Goal: Information Seeking & Learning: Understand process/instructions

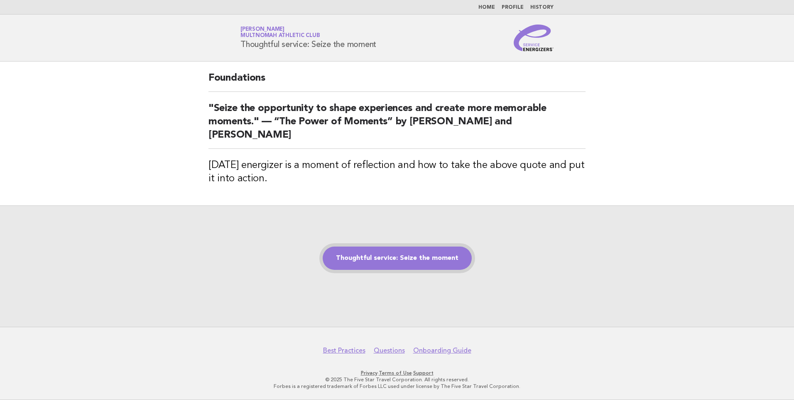
click at [394, 255] on link "Thoughtful service: Seize the moment" at bounding box center [397, 257] width 149 height 23
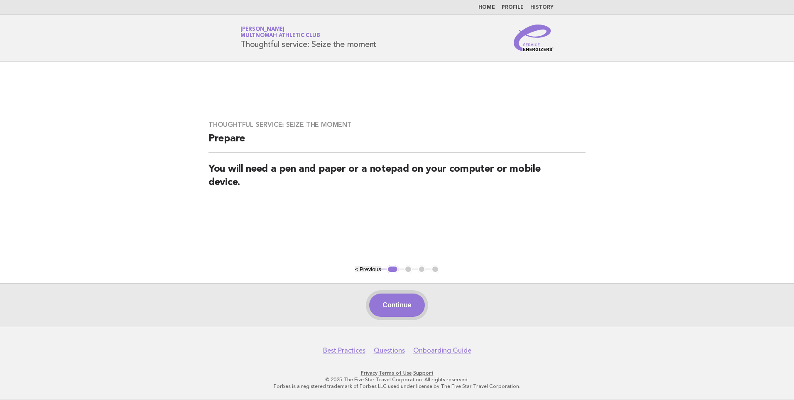
click at [398, 306] on button "Continue" at bounding box center [396, 304] width 55 height 23
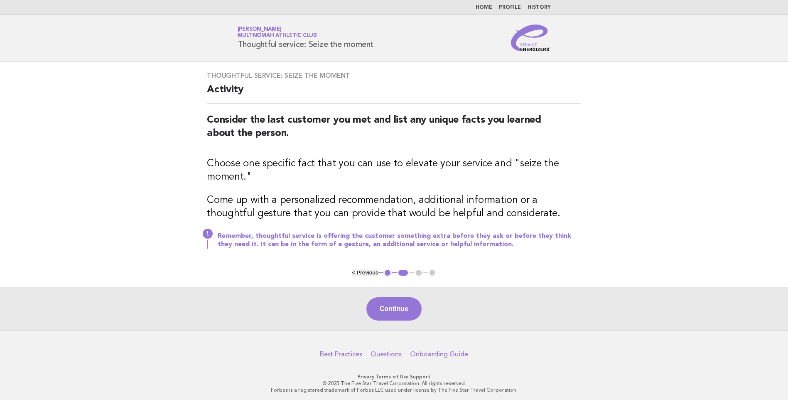
click at [394, 304] on button "Continue" at bounding box center [393, 308] width 55 height 23
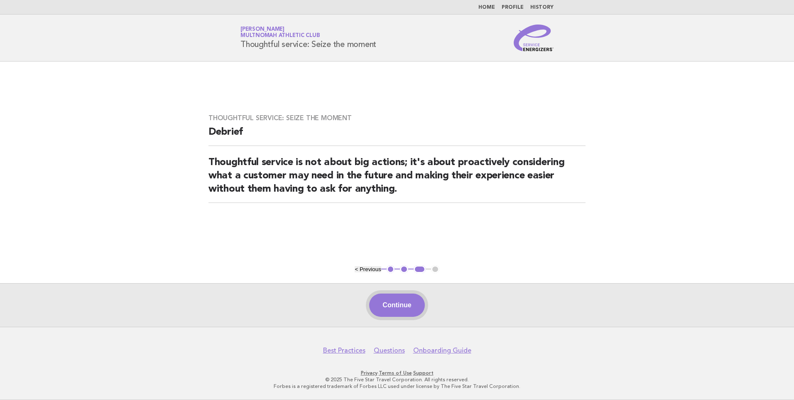
click at [397, 303] on button "Continue" at bounding box center [396, 304] width 55 height 23
